Goal: Task Accomplishment & Management: Use online tool/utility

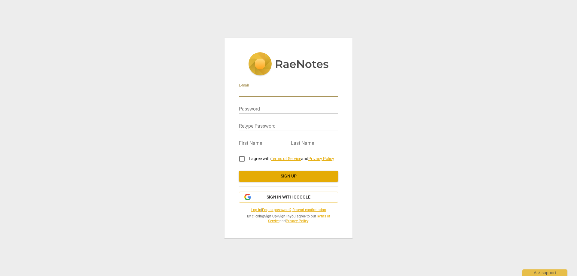
click at [264, 92] on input "email" at bounding box center [288, 92] width 99 height 9
click at [188, 81] on div "E-mail Password Retype Password First Name Last Name I agree with Terms of Serv…" at bounding box center [288, 138] width 577 height 276
click at [290, 198] on span "Sign in with Google" at bounding box center [289, 197] width 44 height 6
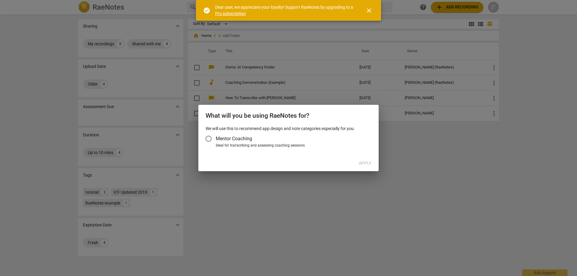
click at [270, 145] on div "Ideal for transcribing and assessing coaching sessions" at bounding box center [293, 145] width 154 height 5
click at [0, 0] on input "Ideal for transcribing and assessing coaching sessions" at bounding box center [0, 0] width 0 height 0
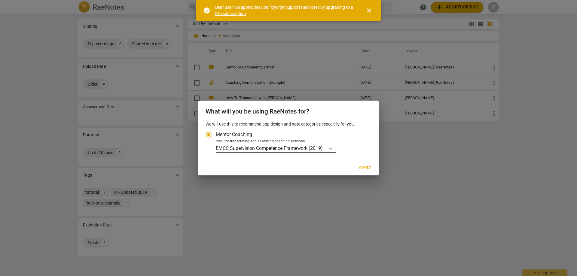
click at [331, 148] on icon "Account type" at bounding box center [331, 149] width 4 height 2
click at [0, 0] on input "Ideal for transcribing and assessing coaching sessions EMCC Supervision Compete…" at bounding box center [0, 0] width 0 height 0
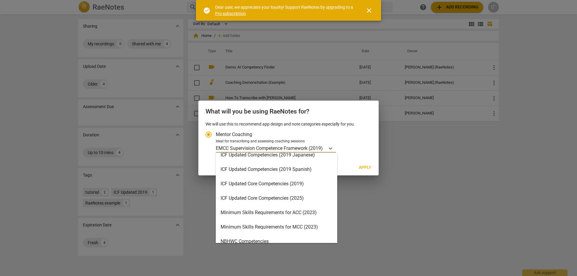
scroll to position [83, 0]
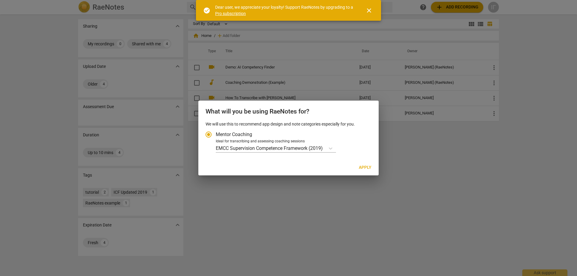
click at [365, 148] on div "EMCC Supervision Competence Framework (2019)" at bounding box center [293, 148] width 154 height 9
click at [0, 0] on input "Ideal for transcribing and assessing coaching sessions EMCC Supervision Compete…" at bounding box center [0, 0] width 0 height 0
click at [268, 154] on div "We will use this to recommend app design and note categories especially for you…" at bounding box center [288, 140] width 180 height 39
click at [276, 146] on p "EMCC Supervision Competence Framework (2019)" at bounding box center [269, 148] width 107 height 7
click at [0, 0] on input "Ideal for transcribing and assessing coaching sessions EMCC Supervision Compete…" at bounding box center [0, 0] width 0 height 0
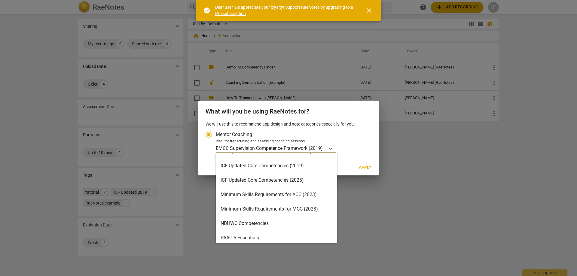
scroll to position [120, 0]
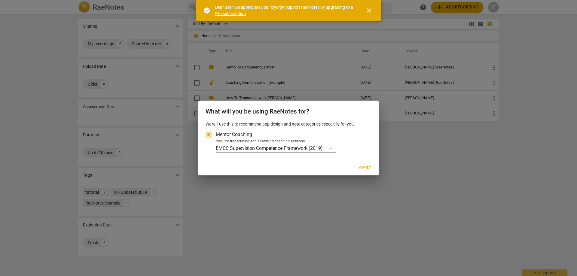
click at [538, 227] on div at bounding box center [288, 138] width 577 height 276
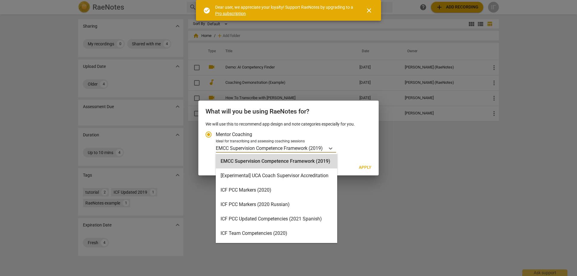
click at [300, 151] on p "EMCC Supervision Competence Framework (2019)" at bounding box center [269, 148] width 107 height 7
click at [0, 0] on input "Ideal for transcribing and assessing coaching sessions 16 results available. Us…" at bounding box center [0, 0] width 0 height 0
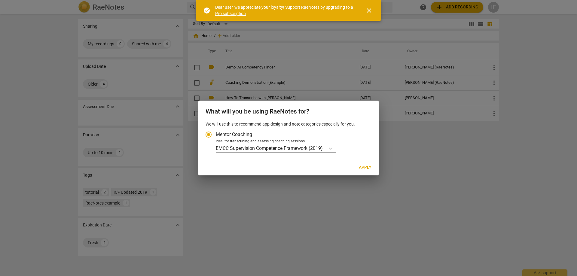
click at [443, 178] on div at bounding box center [288, 138] width 577 height 276
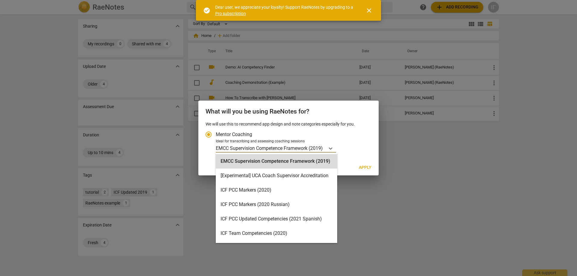
click at [319, 146] on p "EMCC Supervision Competence Framework (2019)" at bounding box center [269, 148] width 107 height 7
click at [0, 0] on input "Ideal for transcribing and assessing coaching sessions 16 results available. Us…" at bounding box center [0, 0] width 0 height 0
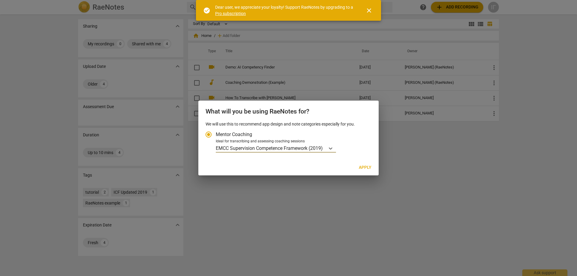
click at [313, 151] on p "EMCC Supervision Competence Framework (2019)" at bounding box center [269, 148] width 107 height 7
click at [0, 0] on input "Ideal for transcribing and assessing coaching sessions option EMCC Supervision …" at bounding box center [0, 0] width 0 height 0
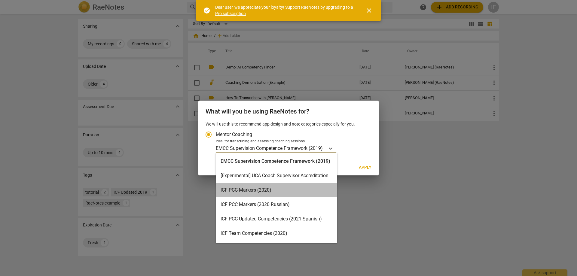
click at [305, 193] on div "ICF PCC Markers (2020)" at bounding box center [276, 190] width 121 height 14
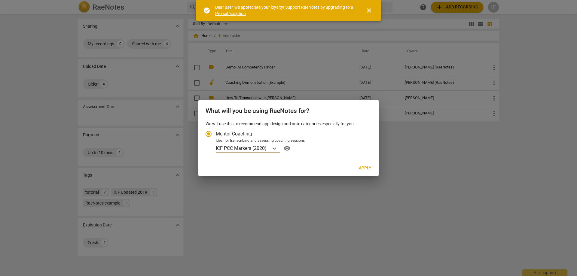
click at [289, 149] on span "visibility" at bounding box center [287, 148] width 10 height 7
click at [363, 166] on span "Apply" at bounding box center [365, 168] width 13 height 6
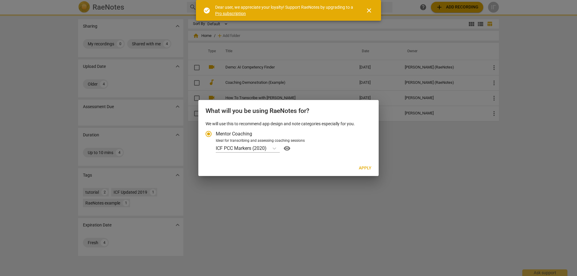
radio input "false"
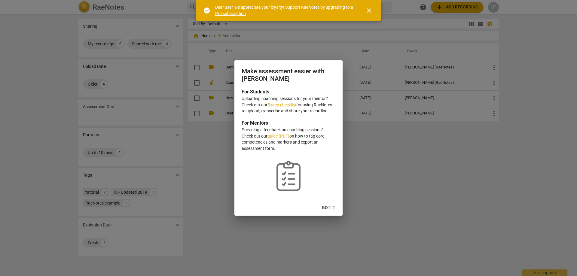
click at [282, 104] on link "5-step checklist" at bounding box center [281, 104] width 29 height 5
click at [327, 206] on span "Got it" at bounding box center [329, 208] width 14 height 6
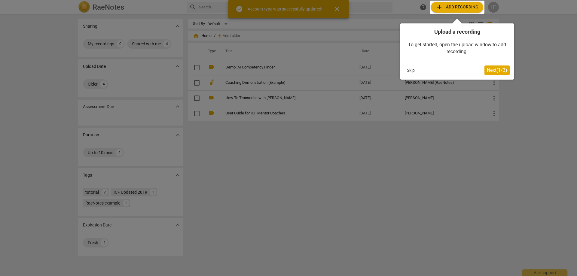
click at [476, 8] on div at bounding box center [457, 7] width 55 height 13
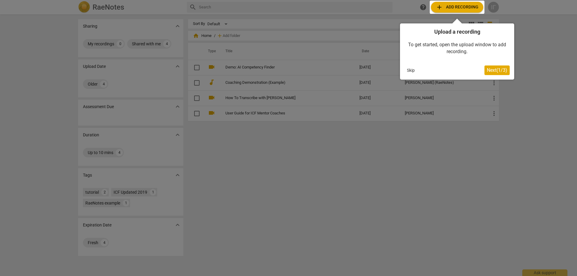
click at [498, 68] on span "Next ( 1 / 3 )" at bounding box center [497, 70] width 20 height 6
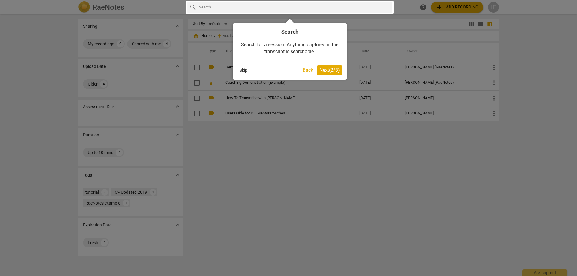
click at [331, 69] on span "Next ( 2 / 3 )" at bounding box center [329, 70] width 20 height 6
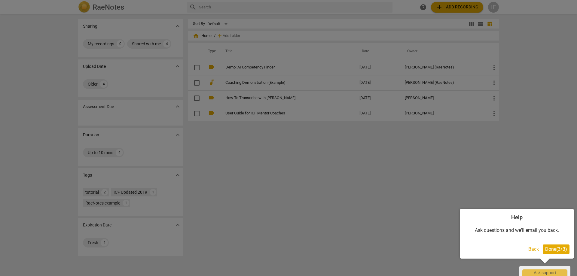
click at [561, 251] on span "Done ( 3 / 3 )" at bounding box center [556, 249] width 22 height 6
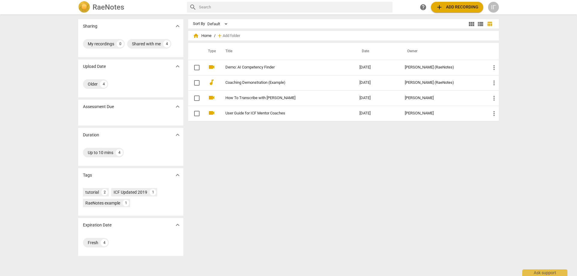
click at [461, 6] on span "add Add recording" at bounding box center [457, 7] width 43 height 7
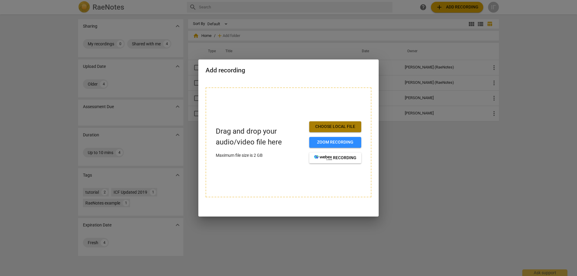
click at [336, 125] on span "Choose local file" at bounding box center [335, 127] width 42 height 6
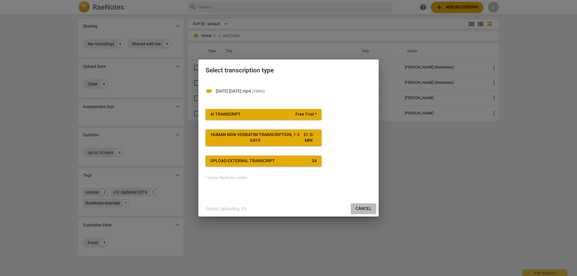
drag, startPoint x: 370, startPoint y: 206, endPoint x: 312, endPoint y: 21, distance: 193.8
click at [370, 206] on span "Cancel" at bounding box center [364, 209] width 16 height 6
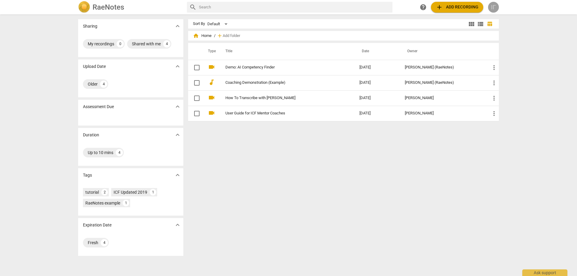
click at [498, 8] on div "ΙΓ" at bounding box center [493, 7] width 11 height 11
